Goal: Check status: Check status

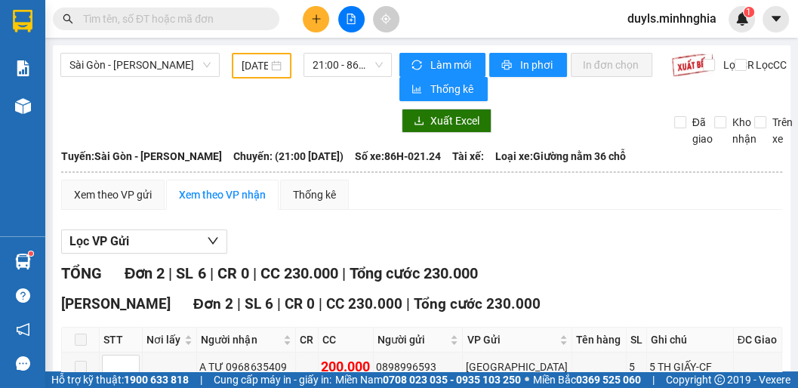
scroll to position [125, 0]
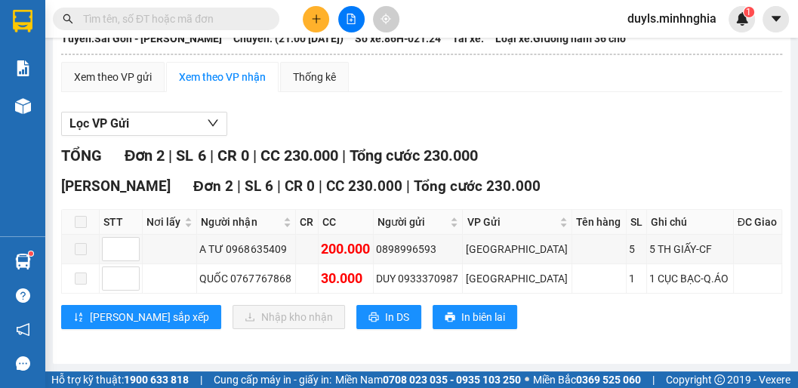
click at [358, 134] on div "Lọc VP Gửi TỔNG Đơn 2 | SL 6 | CR 0 | CC 230.000 | Tổng cước 230.000 [GEOGRAPH…" at bounding box center [421, 226] width 721 height 244
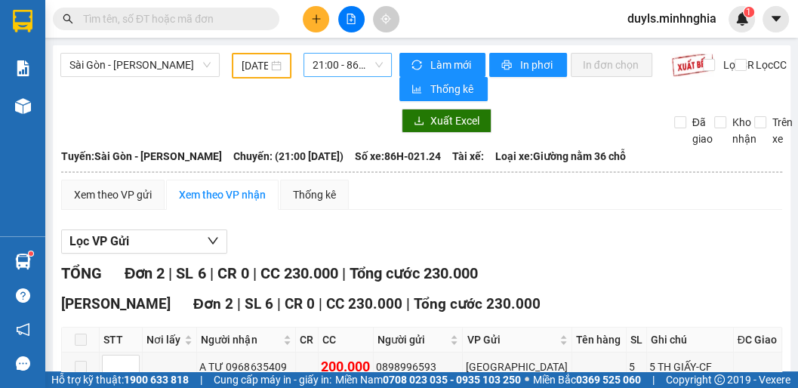
click at [350, 73] on span "21:00 - 86H-021.24" at bounding box center [348, 65] width 70 height 23
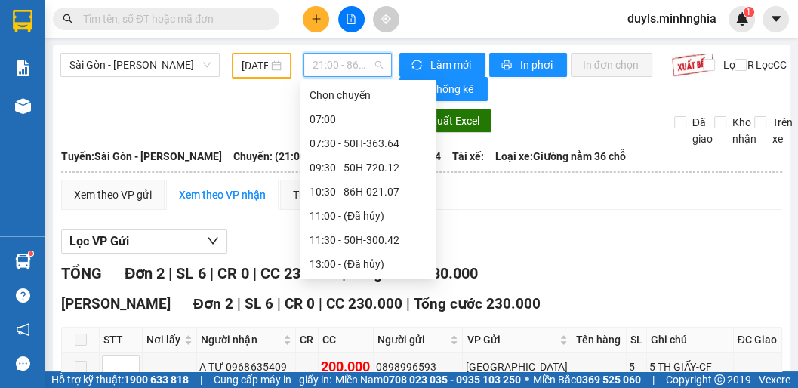
click at [378, 329] on div "17:00 (TC) - 50H-350.51" at bounding box center [369, 337] width 118 height 17
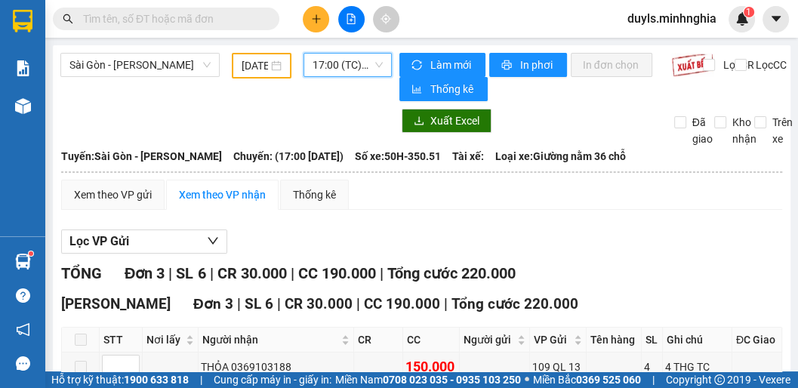
click at [257, 66] on input "[DATE]" at bounding box center [255, 65] width 26 height 17
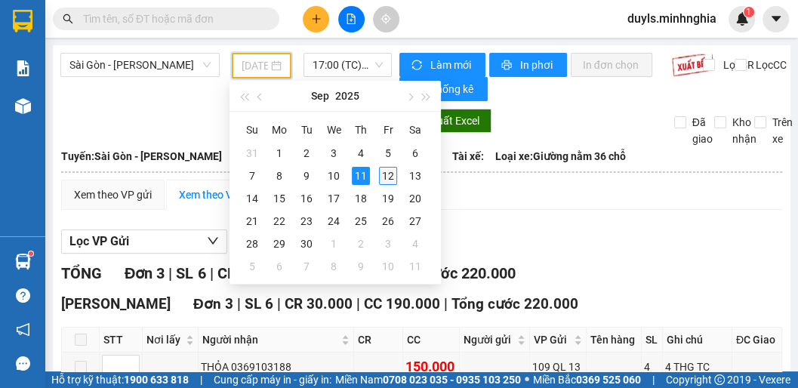
click at [380, 175] on div "12" at bounding box center [388, 176] width 18 height 18
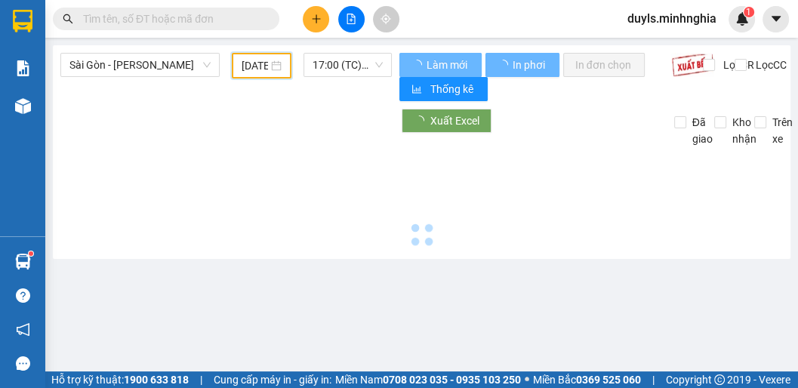
type input "[DATE]"
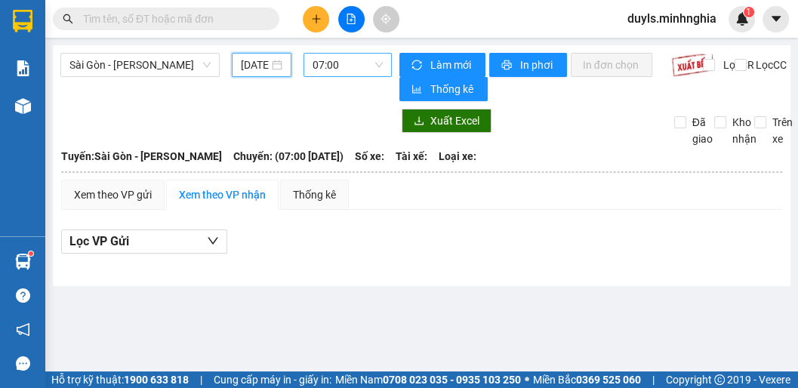
click at [350, 69] on span "07:00" at bounding box center [348, 65] width 70 height 23
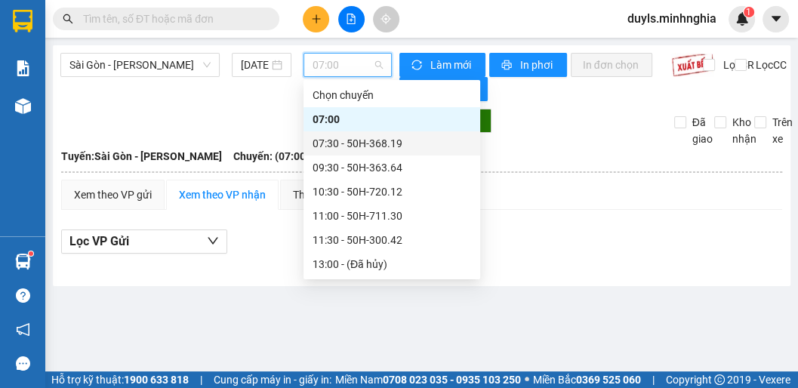
click at [399, 142] on div "07:30 - 50H-368.19" at bounding box center [392, 143] width 159 height 17
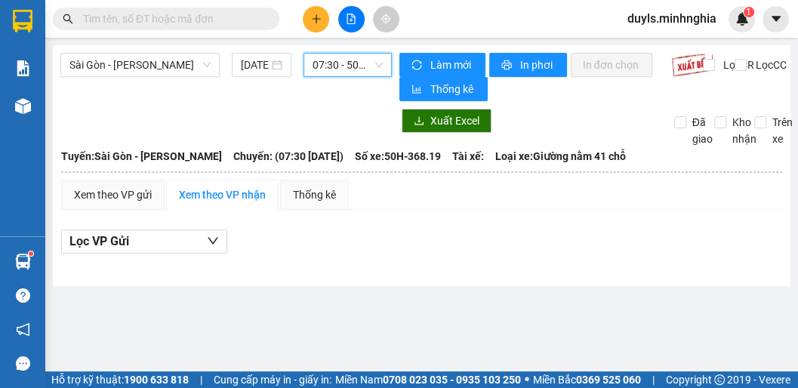
click at [366, 63] on span "07:30 - 50H-368.19" at bounding box center [348, 65] width 70 height 23
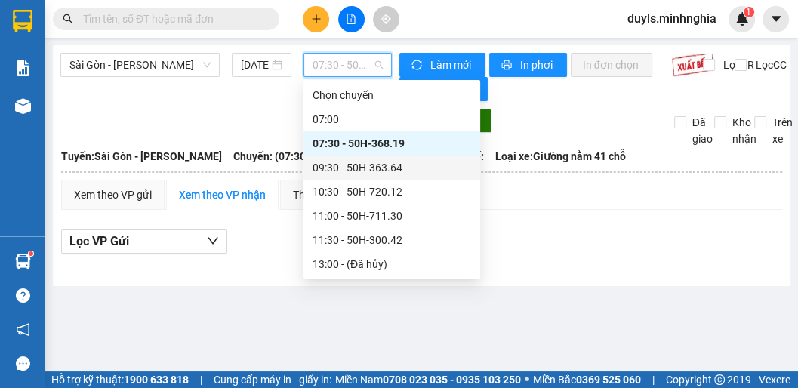
click at [372, 162] on div "09:30 - 50H-363.64" at bounding box center [392, 167] width 159 height 17
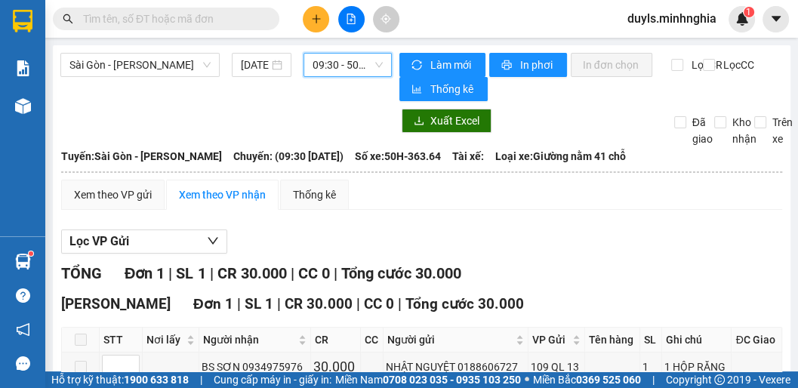
scroll to position [96, 0]
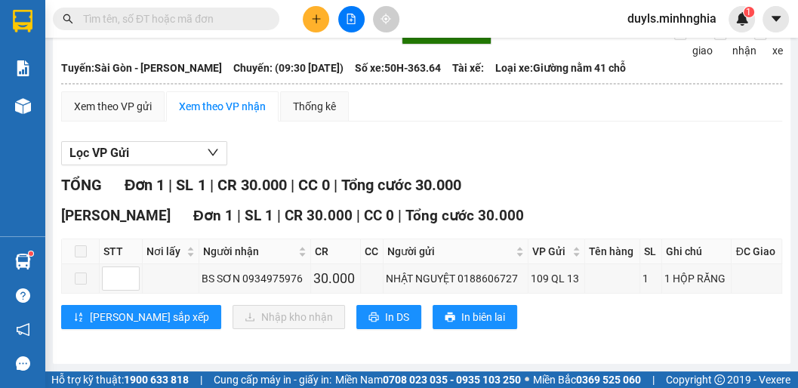
click at [342, 149] on div "Lọc VP Gửi" at bounding box center [421, 153] width 721 height 25
